Goal: Find specific page/section: Find specific page/section

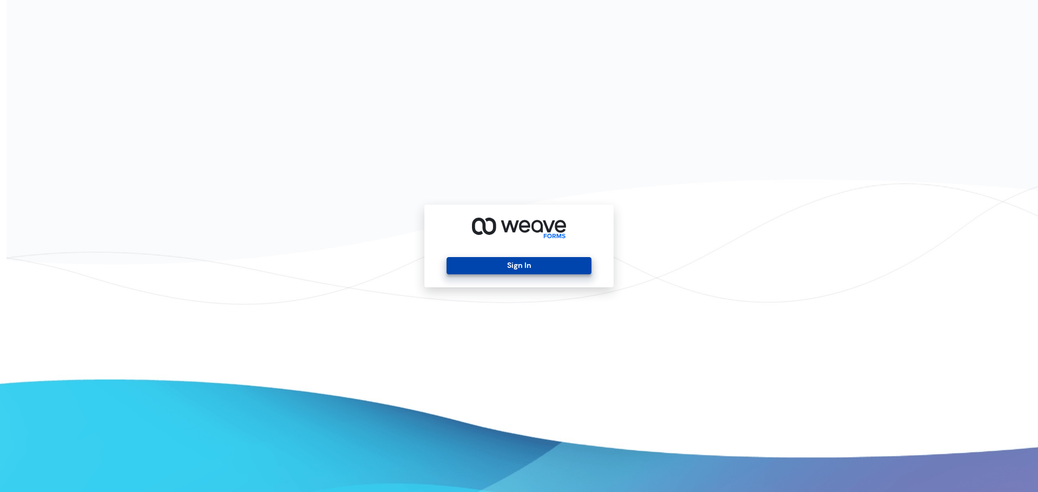
click at [533, 264] on button "Sign In" at bounding box center [518, 265] width 144 height 17
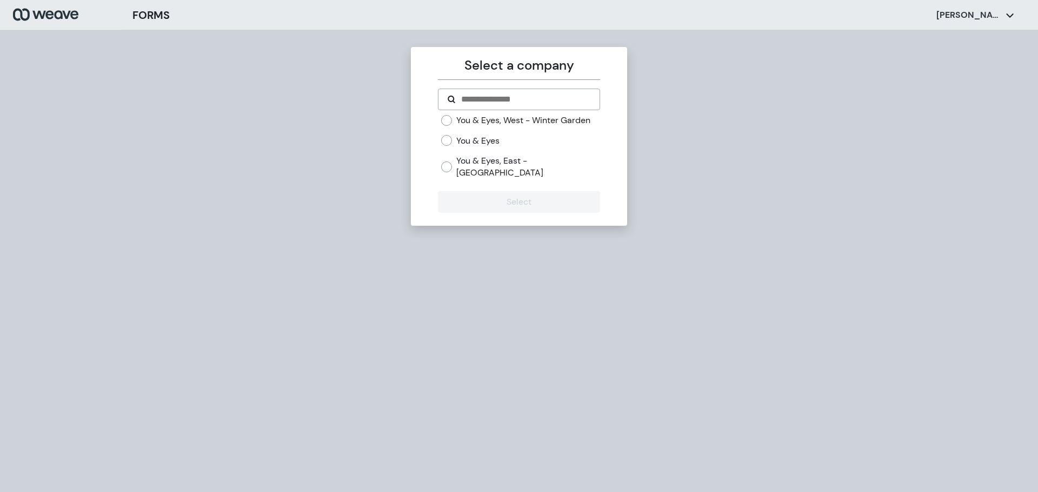
click at [509, 171] on label "You & Eyes, East - [GEOGRAPHIC_DATA]" at bounding box center [527, 166] width 143 height 23
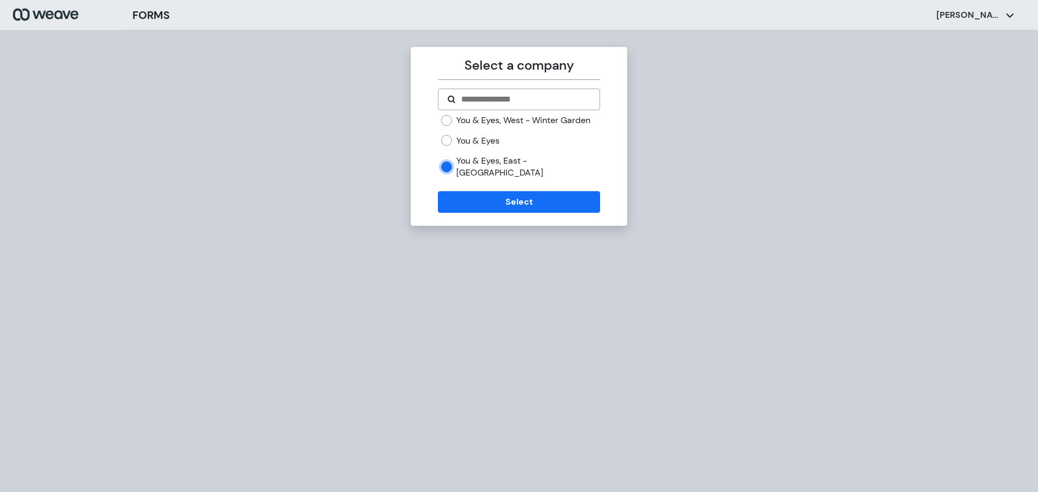
click at [506, 189] on form "You & Eyes, West - Winter Garden You & Eyes You & Eyes, East - Avalon Park Sele…" at bounding box center [519, 151] width 162 height 124
click at [321, 197] on div "Select a company You & Eyes, West - Winter Garden You & Eyes You & Eyes, East -…" at bounding box center [519, 276] width 1038 height 492
drag, startPoint x: 319, startPoint y: 161, endPoint x: 347, endPoint y: 164, distance: 28.9
click at [319, 161] on div "Select a company You & Eyes, West - Winter Garden You & Eyes You & Eyes, East -…" at bounding box center [519, 276] width 1038 height 492
click at [510, 195] on button "Select" at bounding box center [519, 202] width 162 height 22
